Goal: Task Accomplishment & Management: Complete application form

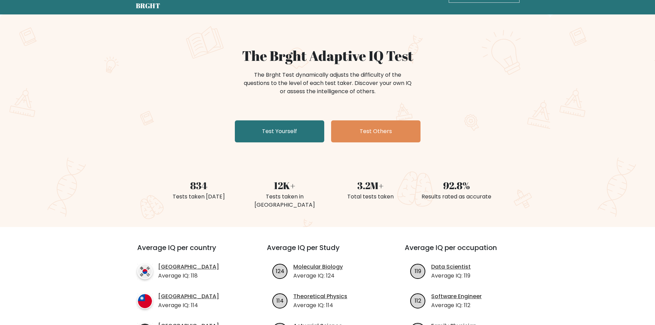
scroll to position [34, 0]
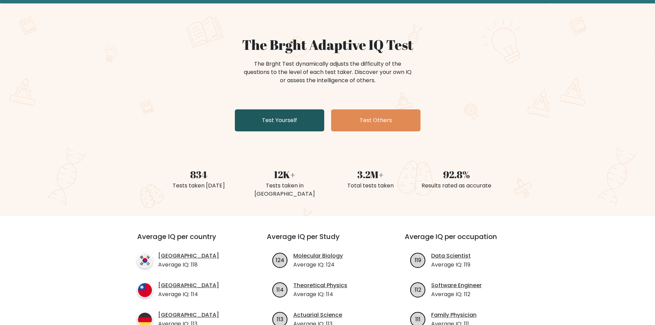
click at [283, 119] on link "Test Yourself" at bounding box center [279, 120] width 89 height 22
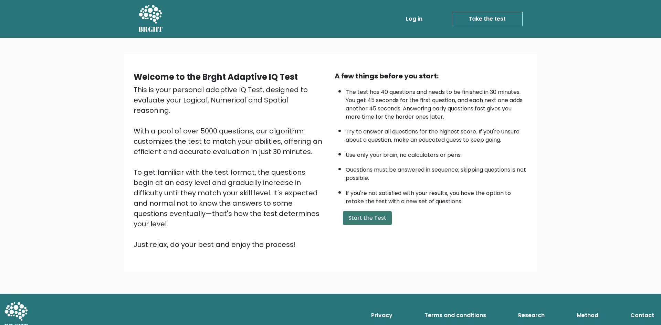
click at [375, 217] on button "Start the Test" at bounding box center [367, 218] width 49 height 14
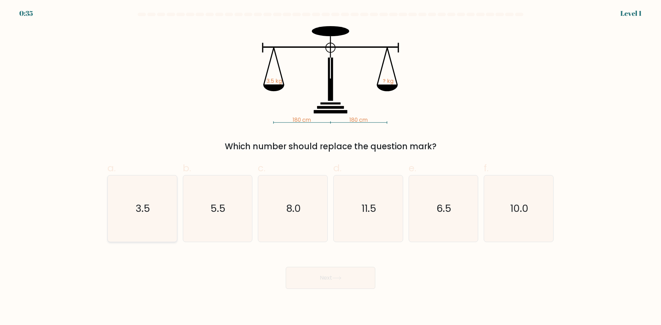
click at [146, 192] on icon "3.5" at bounding box center [142, 208] width 66 height 66
click at [330, 167] on input "a. 3.5" at bounding box center [330, 165] width 0 height 4
radio input "true"
click at [326, 279] on button "Next" at bounding box center [330, 278] width 89 height 22
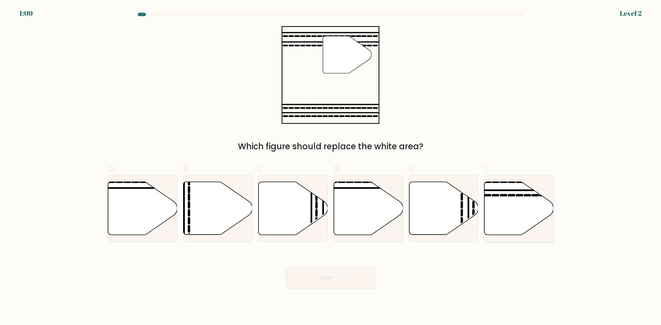
click at [525, 218] on icon at bounding box center [518, 208] width 69 height 53
click at [331, 167] on input "f." at bounding box center [330, 165] width 0 height 4
radio input "true"
click at [336, 276] on button "Next" at bounding box center [330, 278] width 89 height 22
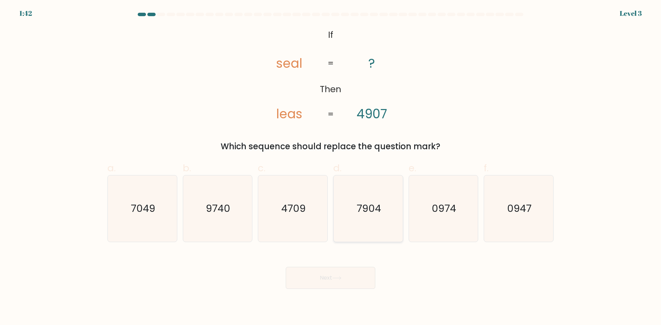
drag, startPoint x: 392, startPoint y: 215, endPoint x: 391, endPoint y: 218, distance: 3.9
click at [391, 215] on icon "7904" at bounding box center [368, 208] width 66 height 66
click at [331, 167] on input "d. 7904" at bounding box center [330, 165] width 0 height 4
radio input "true"
click at [358, 274] on button "Next" at bounding box center [330, 278] width 89 height 22
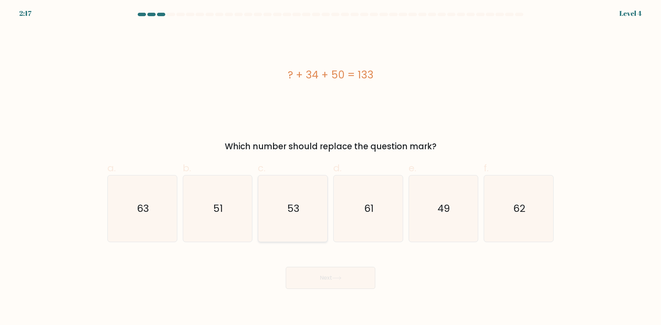
drag, startPoint x: 308, startPoint y: 205, endPoint x: 308, endPoint y: 210, distance: 4.5
click at [308, 208] on icon "53" at bounding box center [292, 208] width 66 height 66
click at [330, 167] on input "c. 53" at bounding box center [330, 165] width 0 height 4
radio input "true"
click at [337, 271] on button "Next" at bounding box center [330, 278] width 89 height 22
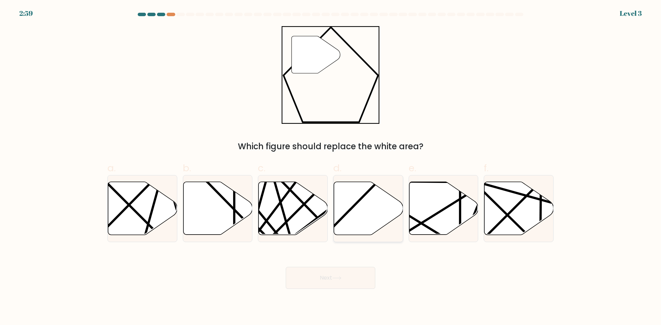
click at [382, 228] on icon at bounding box center [367, 209] width 69 height 54
click at [331, 167] on input "d." at bounding box center [330, 165] width 0 height 4
radio input "true"
click at [357, 278] on button "Next" at bounding box center [330, 278] width 89 height 22
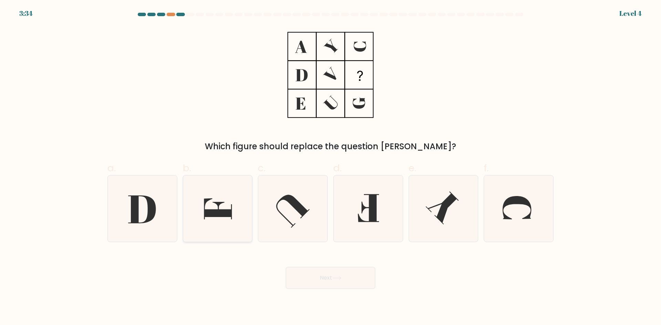
click at [239, 225] on icon at bounding box center [217, 208] width 66 height 66
click at [330, 167] on input "b." at bounding box center [330, 165] width 0 height 4
radio input "true"
click at [311, 278] on button "Next" at bounding box center [330, 278] width 89 height 22
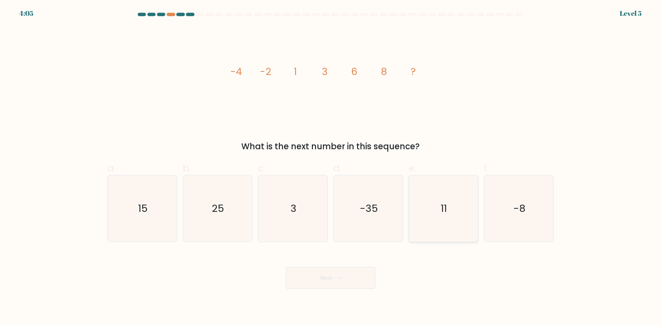
click at [444, 215] on text "11" at bounding box center [444, 209] width 6 height 14
click at [331, 167] on input "e. 11" at bounding box center [330, 165] width 0 height 4
radio input "true"
click at [335, 286] on button "Next" at bounding box center [330, 278] width 89 height 22
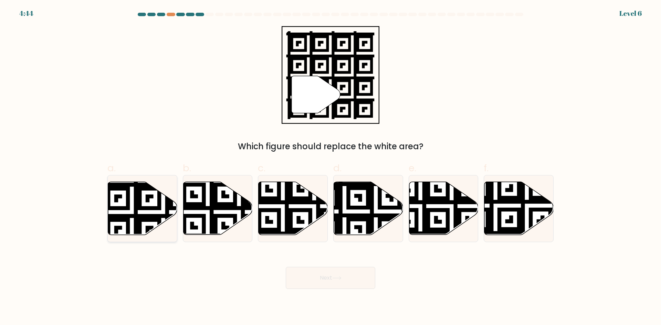
drag, startPoint x: 135, startPoint y: 211, endPoint x: 173, endPoint y: 224, distance: 40.1
click at [135, 211] on icon at bounding box center [162, 180] width 125 height 125
click at [330, 167] on input "a." at bounding box center [330, 165] width 0 height 4
radio input "true"
click at [345, 282] on button "Next" at bounding box center [330, 278] width 89 height 22
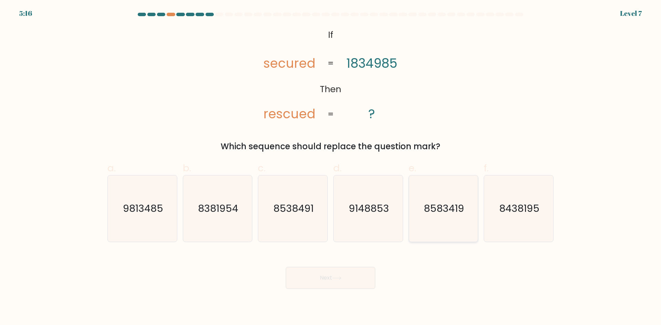
click at [470, 194] on icon "8583419" at bounding box center [443, 208] width 66 height 66
click at [331, 167] on input "e. 8583419" at bounding box center [330, 165] width 0 height 4
radio input "true"
click at [345, 283] on button "Next" at bounding box center [330, 278] width 89 height 22
